Goal: Task Accomplishment & Management: Manage account settings

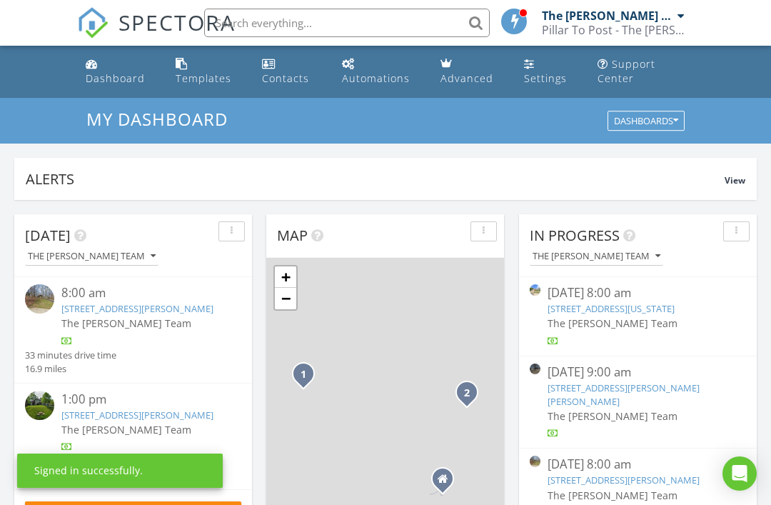
scroll to position [43, 0]
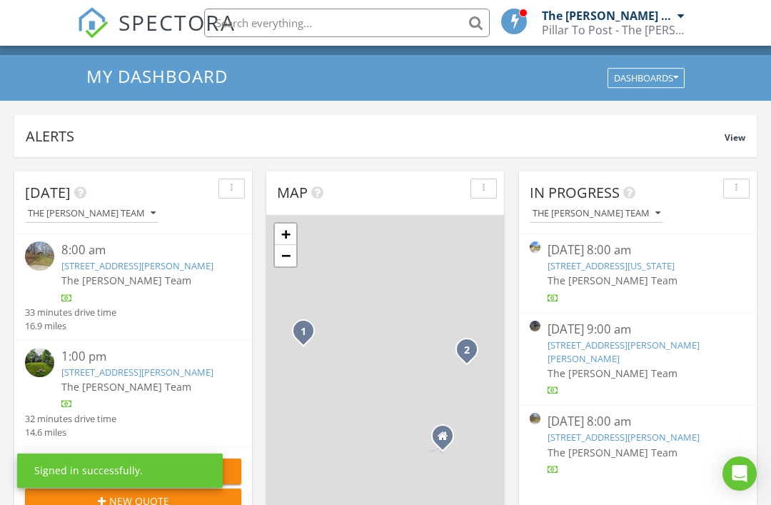
click at [656, 268] on link "2472 Pheasant Run Dr, Maryland Heights, MO 63043" at bounding box center [611, 265] width 127 height 13
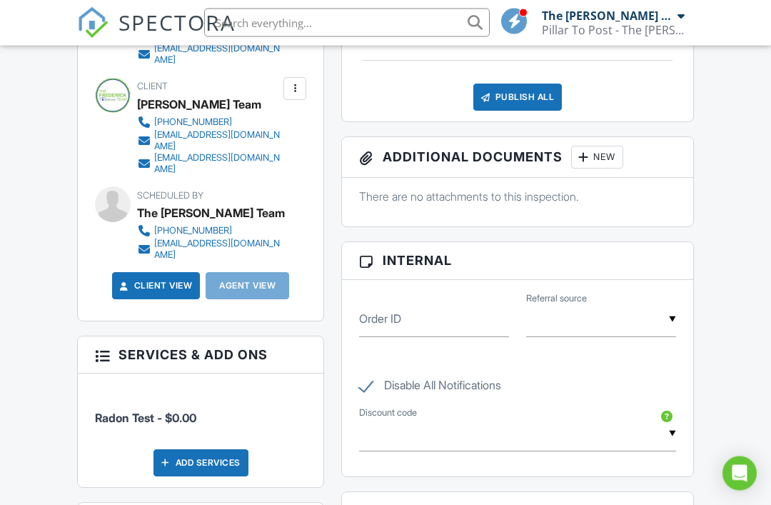
scroll to position [384, 0]
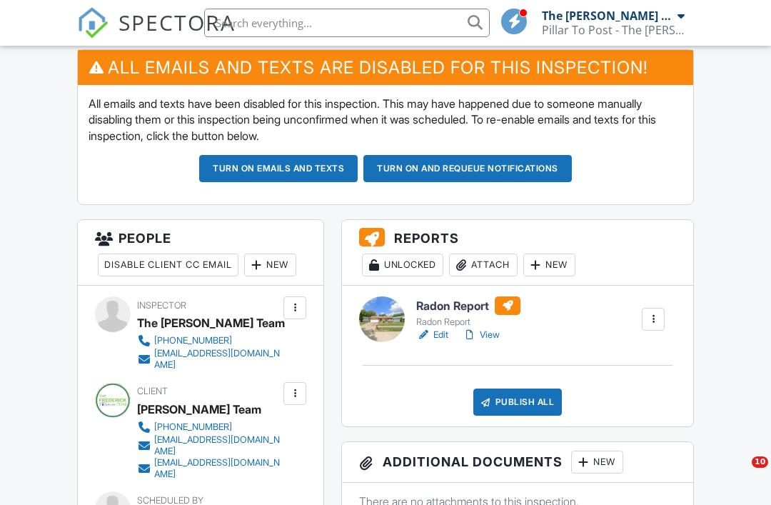
click at [501, 260] on div "Attach" at bounding box center [483, 265] width 69 height 23
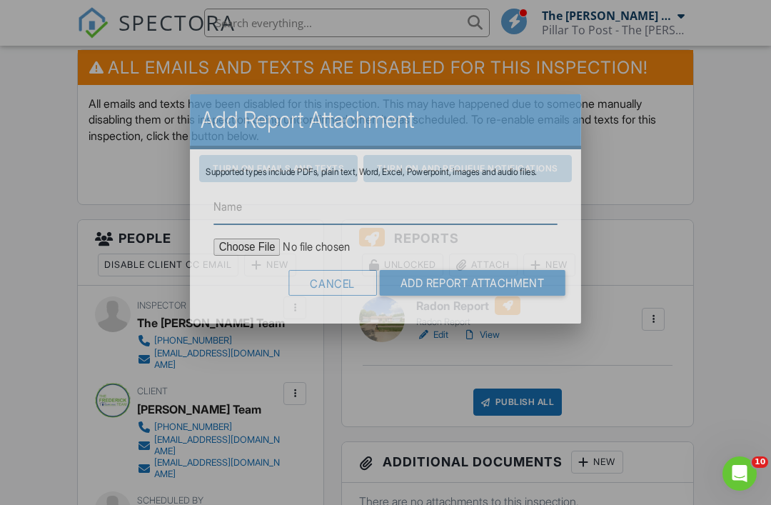
scroll to position [0, 0]
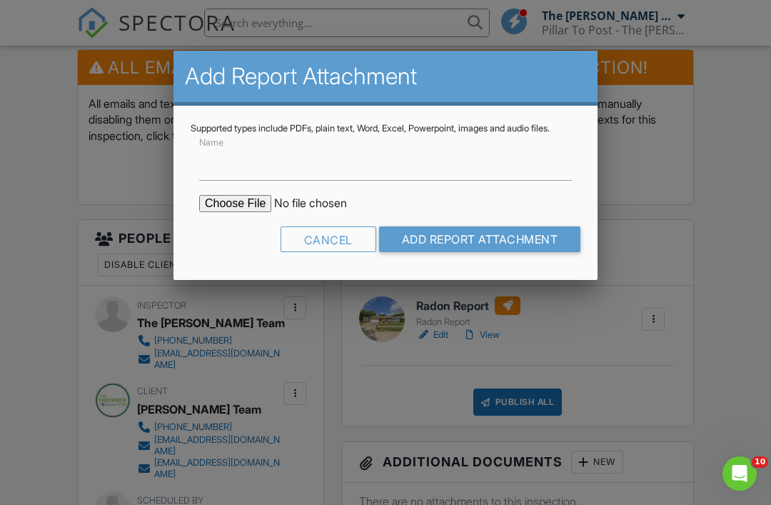
click at [231, 211] on input "file" at bounding box center [320, 203] width 243 height 17
type input "C:\fakepath\Pheasant Run.pdf"
click at [533, 250] on input "Add Report Attachment" at bounding box center [480, 239] width 202 height 26
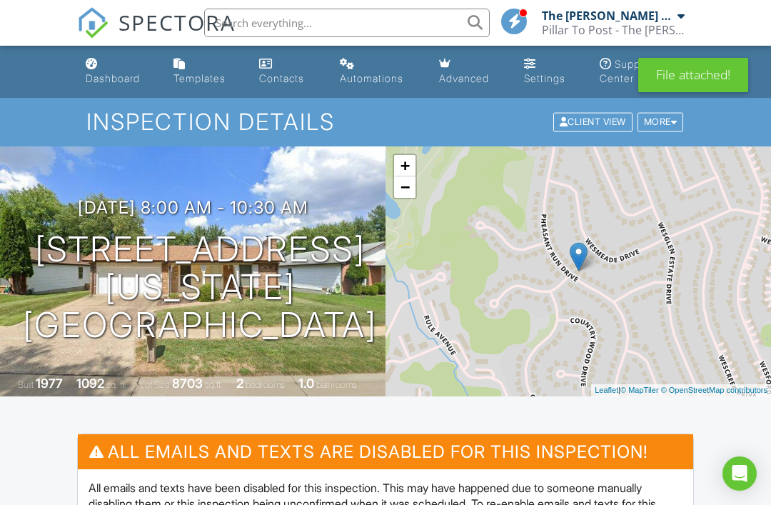
scroll to position [488, 0]
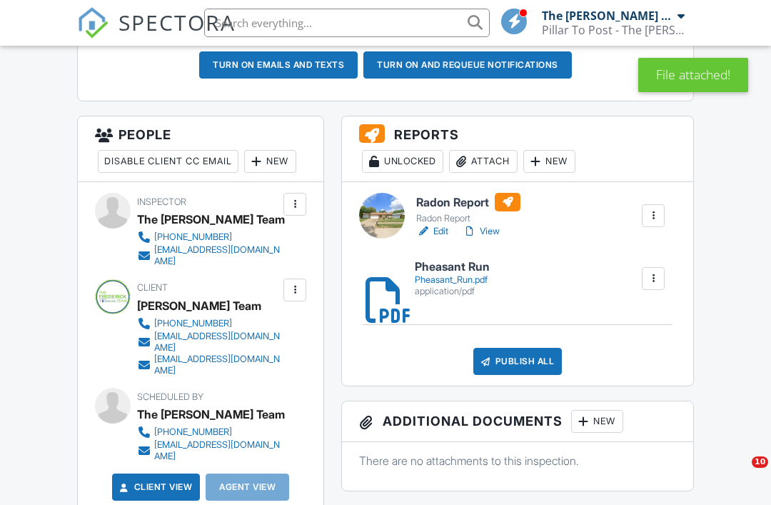
click at [435, 229] on link "Edit" at bounding box center [432, 231] width 32 height 14
